Goal: Find specific page/section: Find specific page/section

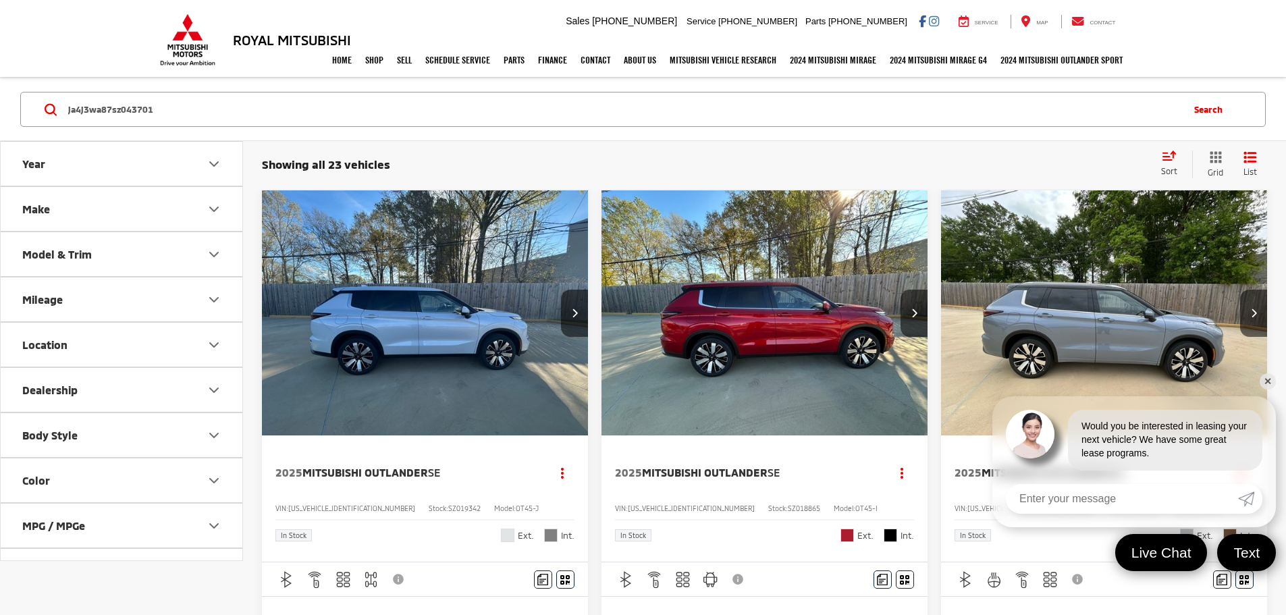
type input "ja4j3wa87sz043701"
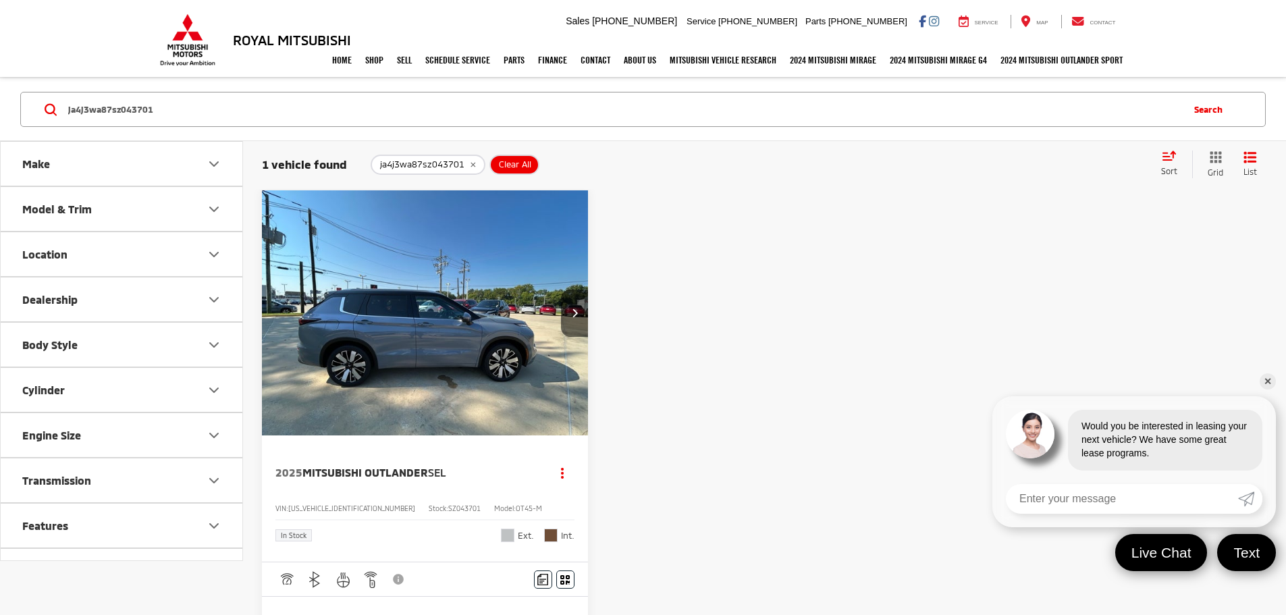
click at [448, 504] on span "SZ043701" at bounding box center [464, 508] width 32 height 8
copy span "SZ043701"
click at [169, 38] on img at bounding box center [187, 39] width 61 height 53
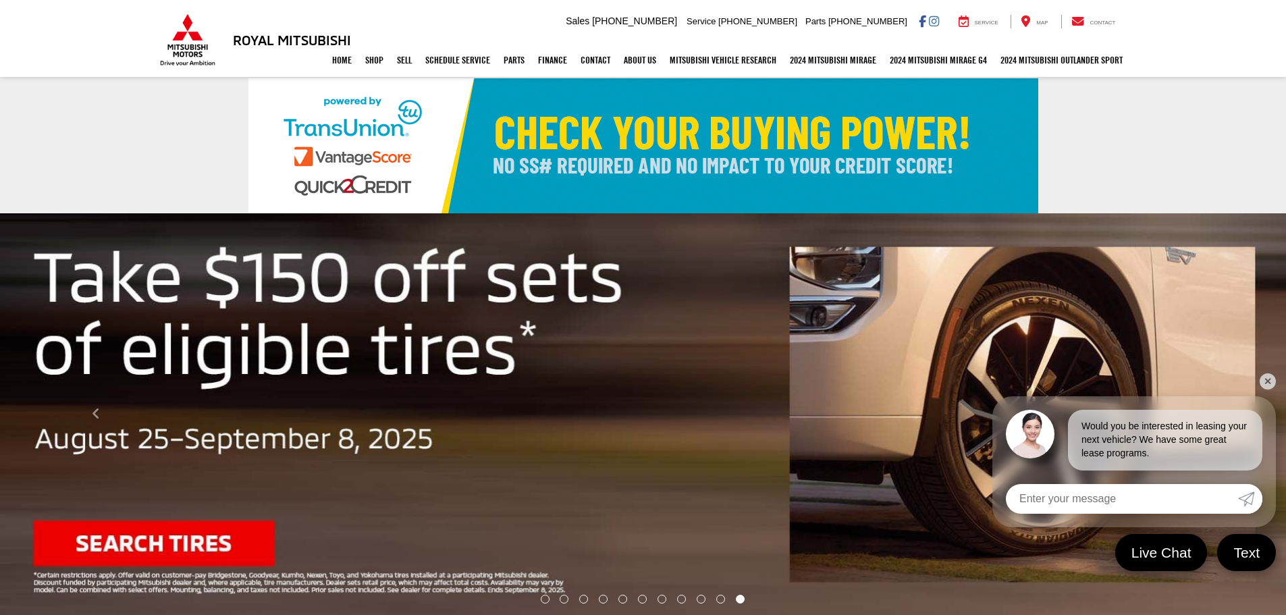
select select "Mitsubishi"
